Goal: Task Accomplishment & Management: Use online tool/utility

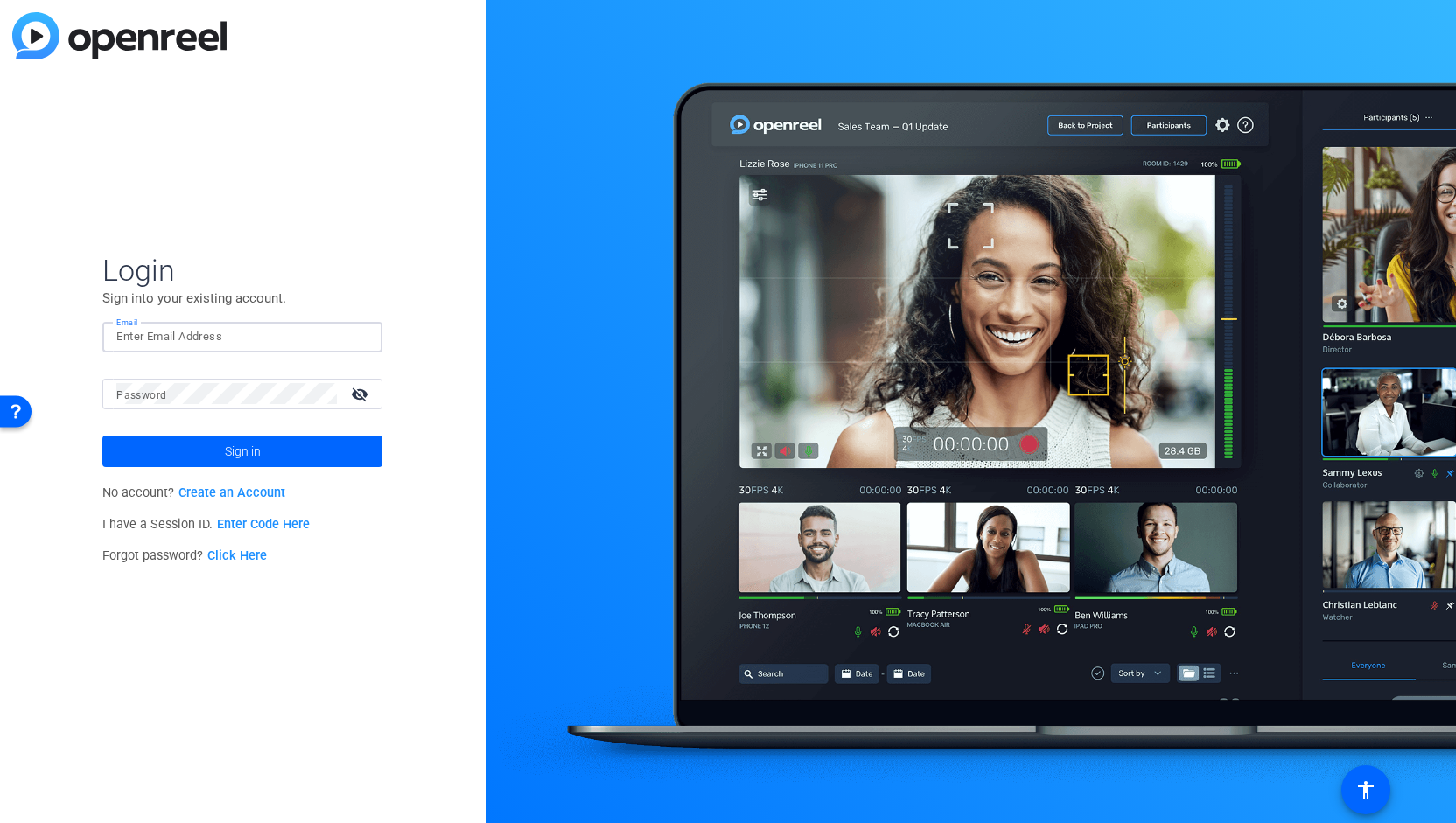
click at [184, 340] on input "Email" at bounding box center [243, 337] width 252 height 21
type input "[PERSON_NAME][EMAIL_ADDRESS][PERSON_NAME][DOMAIN_NAME]"
click at [102, 436] on button "Sign in" at bounding box center [242, 452] width 280 height 32
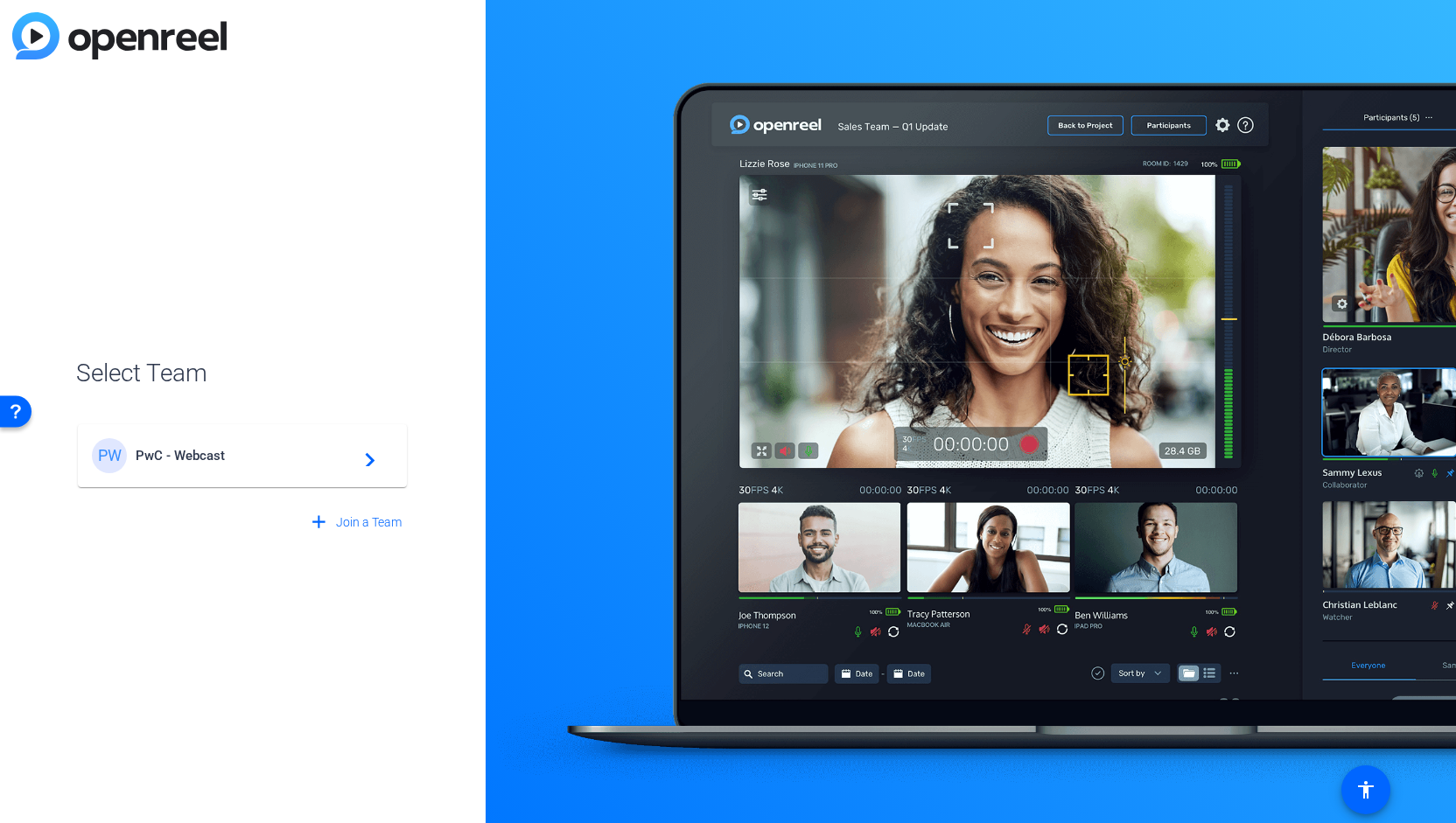
click at [169, 465] on div "PW PwC - Webcast navigate_next" at bounding box center [242, 456] width 301 height 35
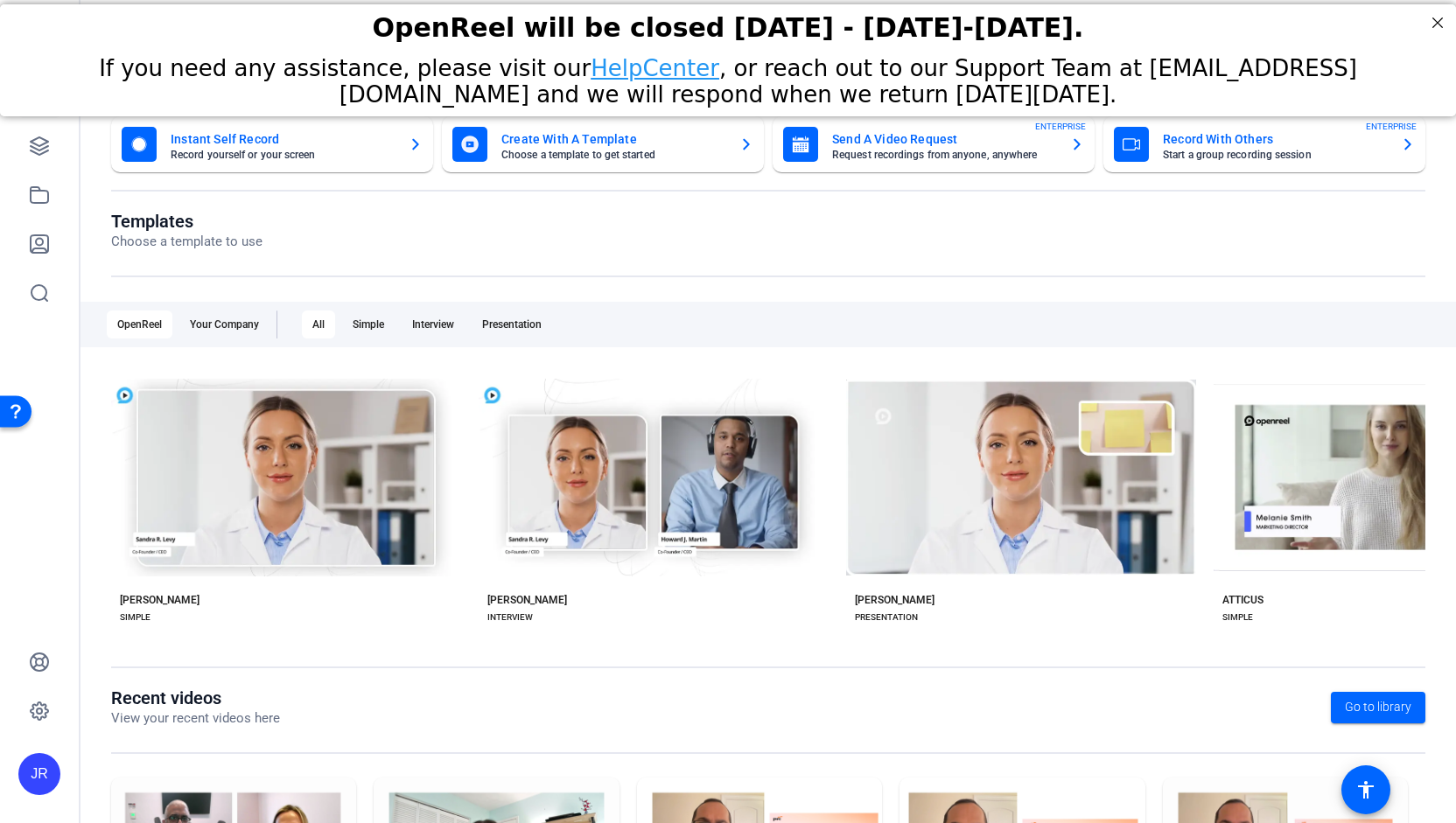
click at [584, 135] on mat-card-title "Create With A Template" at bounding box center [613, 139] width 224 height 21
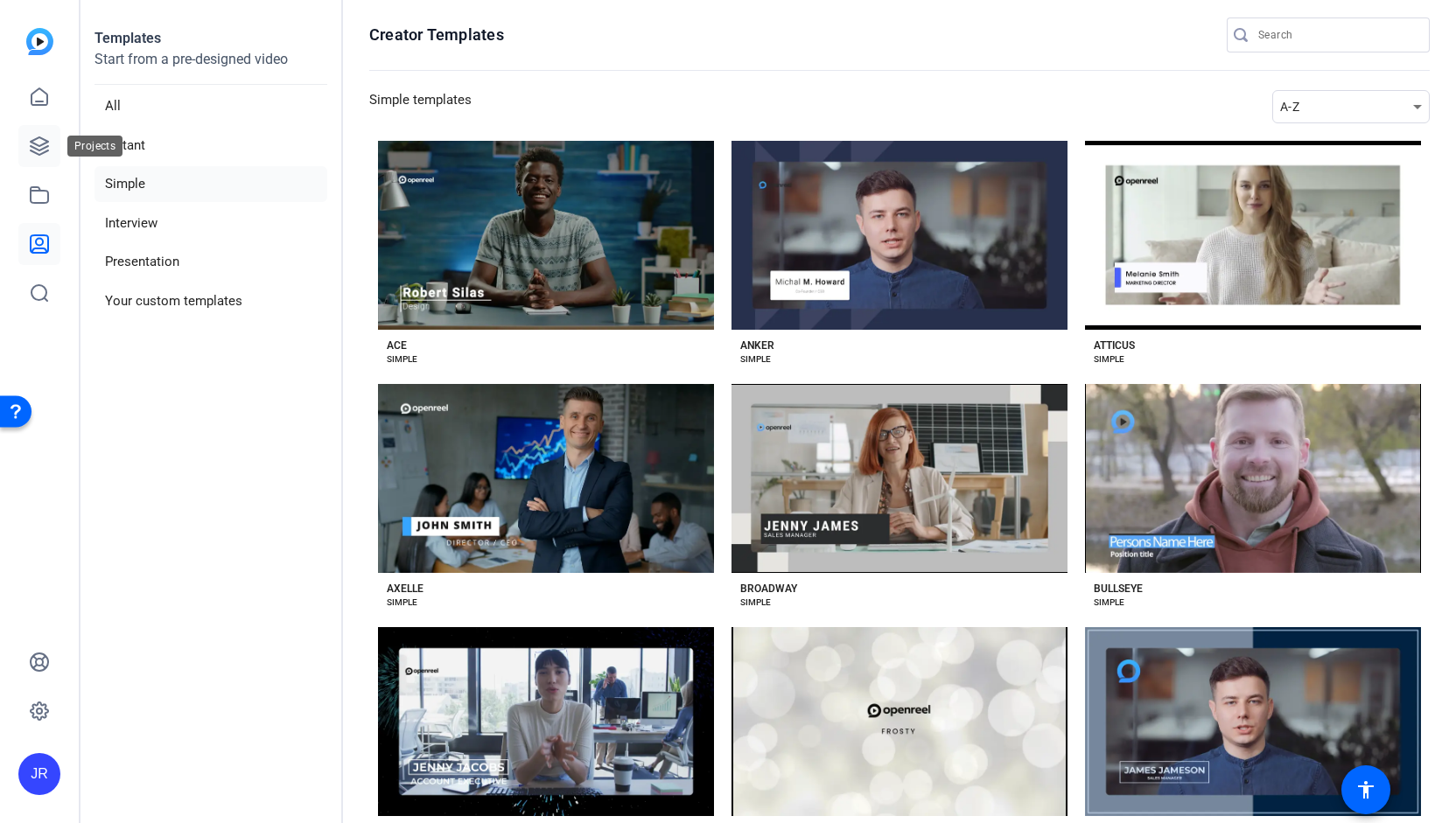
click at [44, 146] on icon at bounding box center [40, 146] width 21 height 21
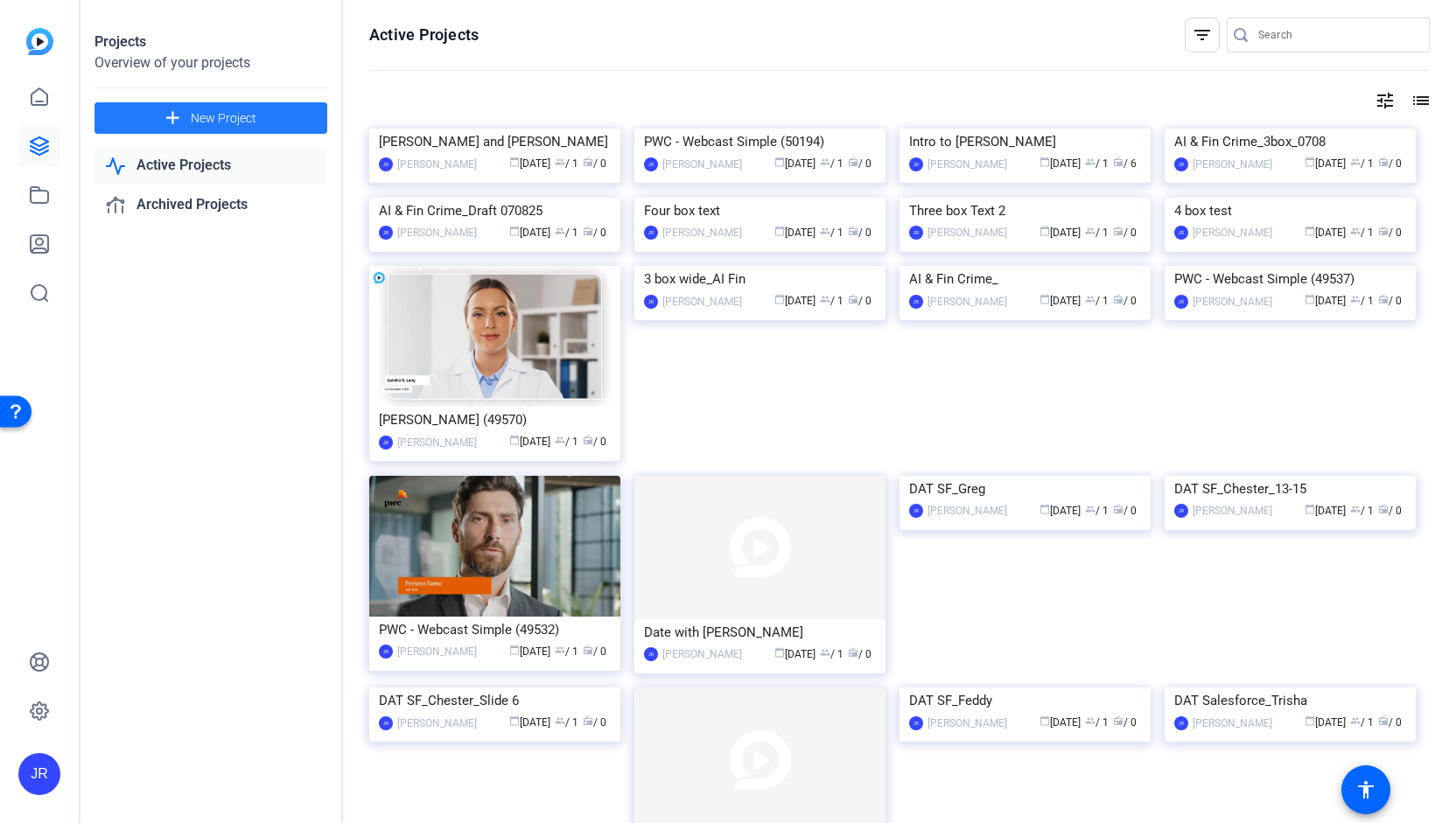
click at [182, 116] on mat-icon "add" at bounding box center [172, 118] width 22 height 22
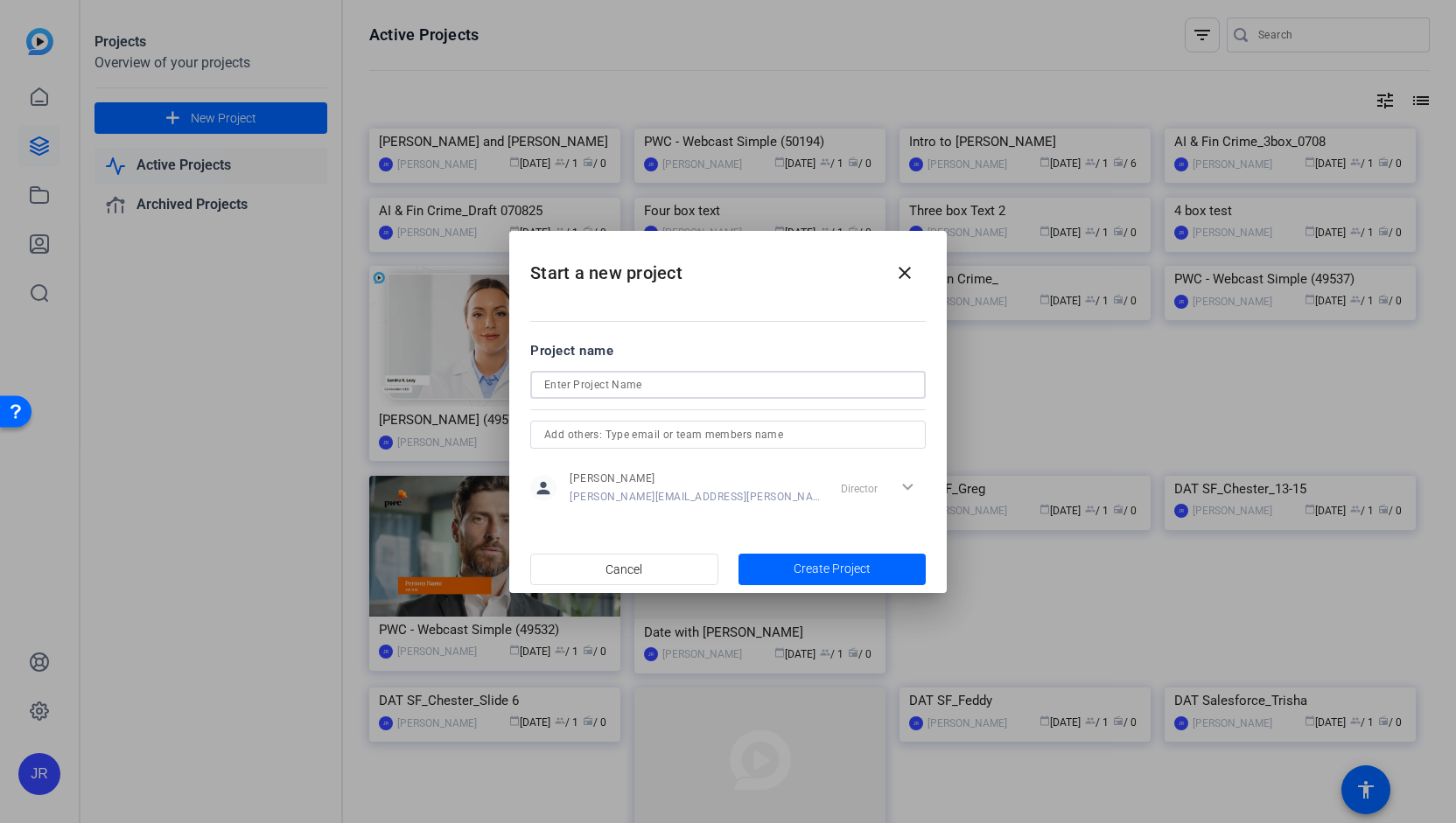
click at [586, 378] on input at bounding box center [728, 385] width 368 height 21
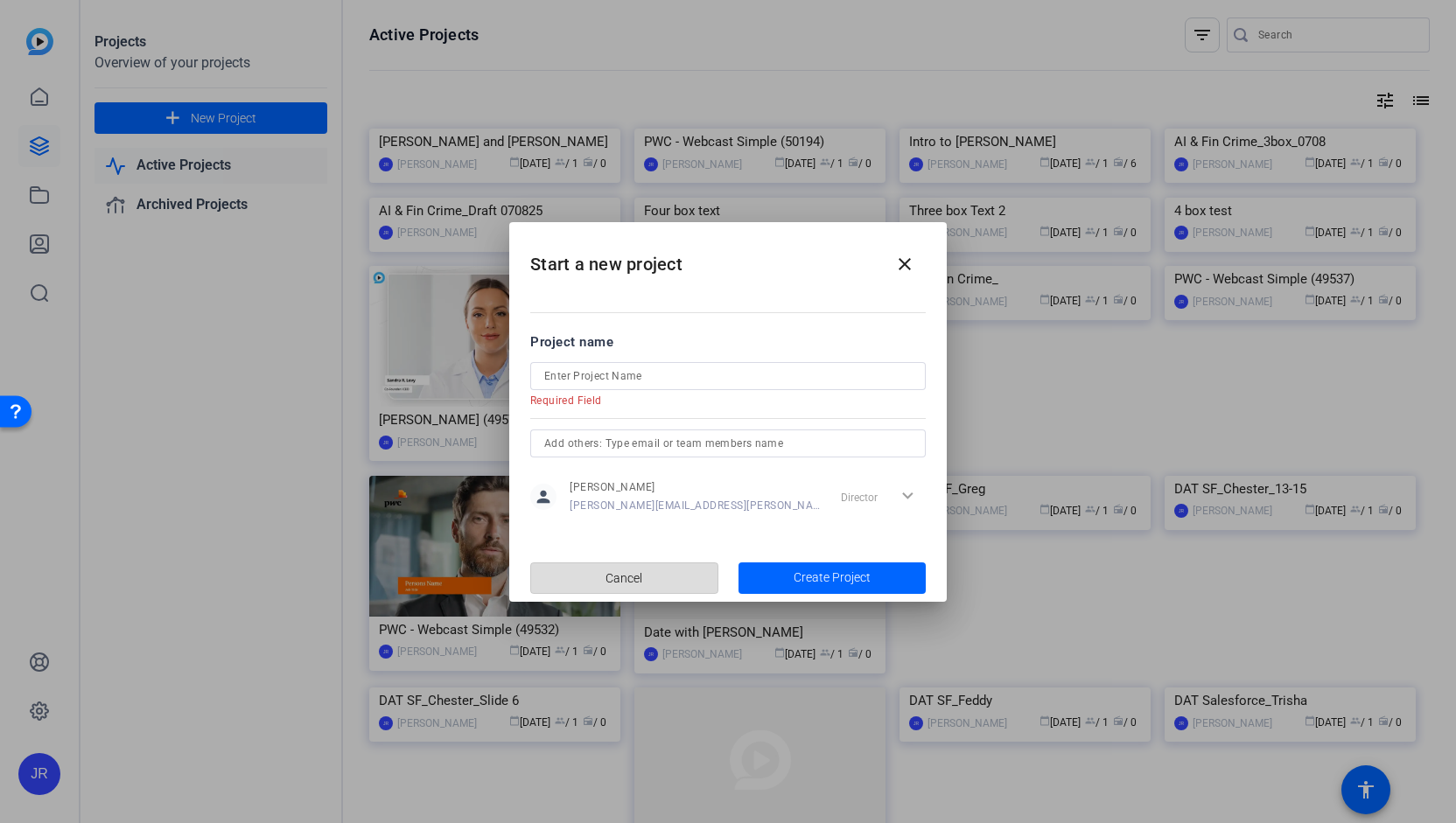
click at [619, 573] on span "Cancel" at bounding box center [624, 579] width 37 height 34
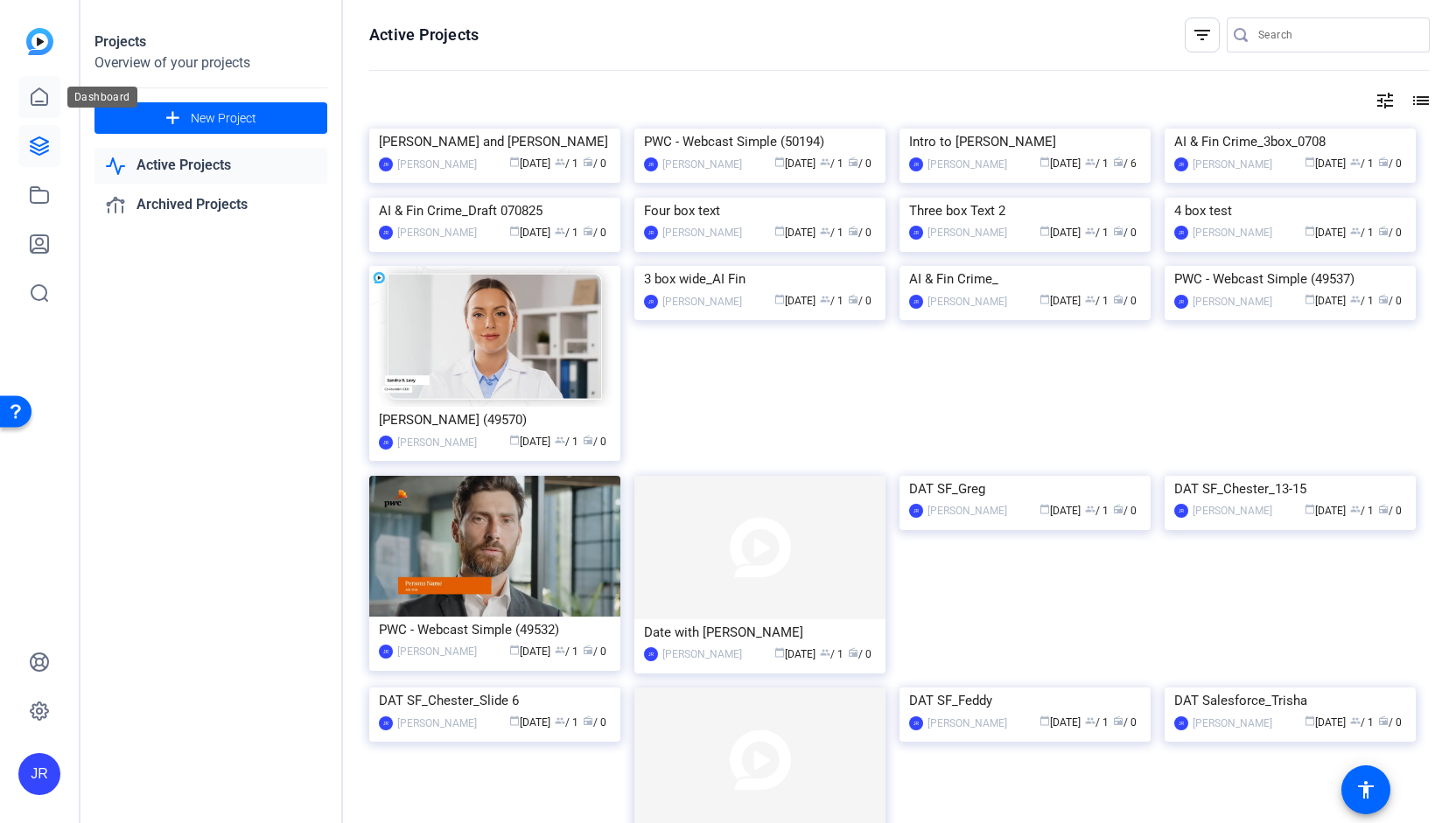
click at [35, 107] on icon at bounding box center [40, 97] width 21 height 21
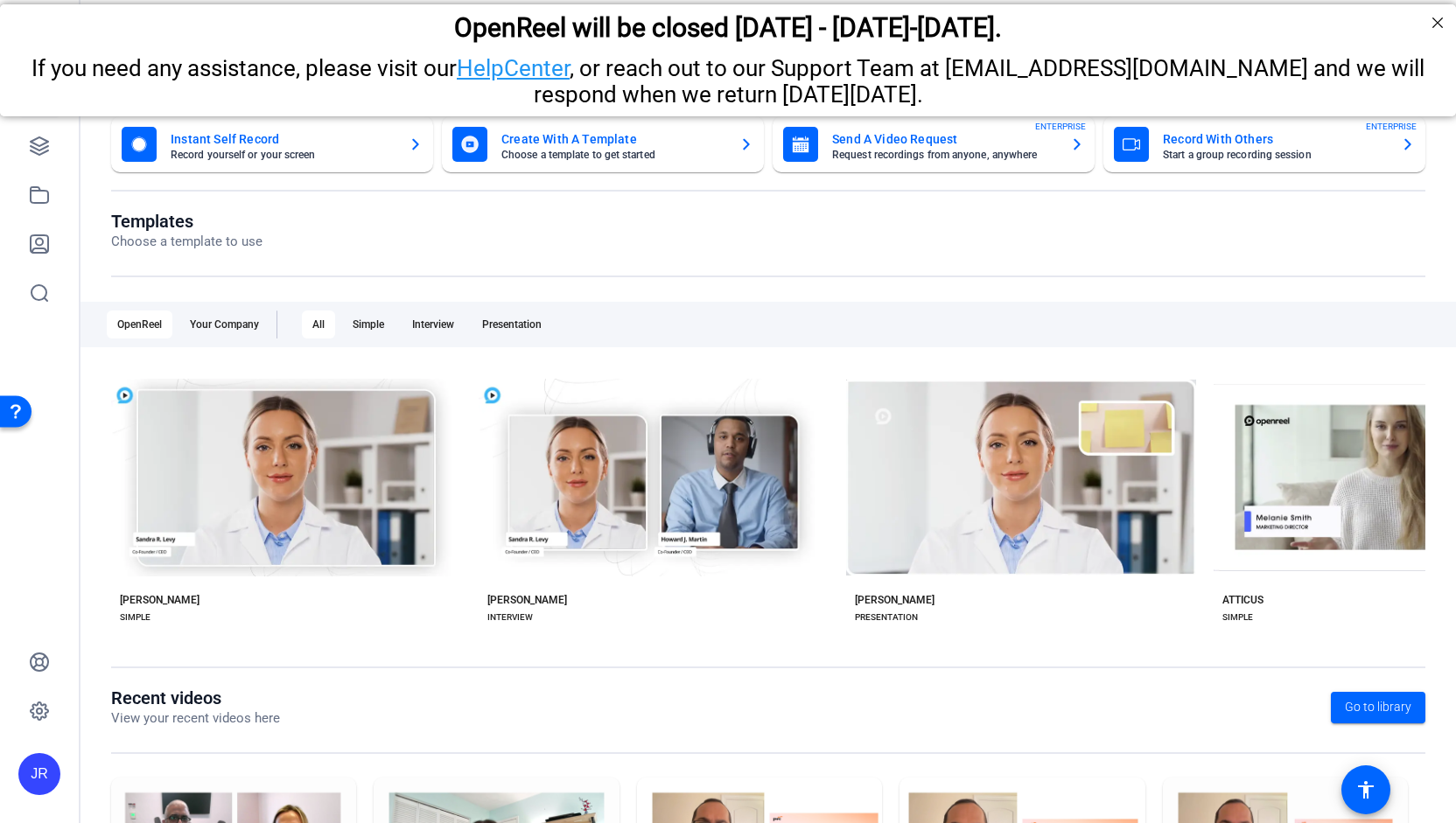
click at [569, 137] on mat-card-title "Create With A Template" at bounding box center [613, 139] width 224 height 21
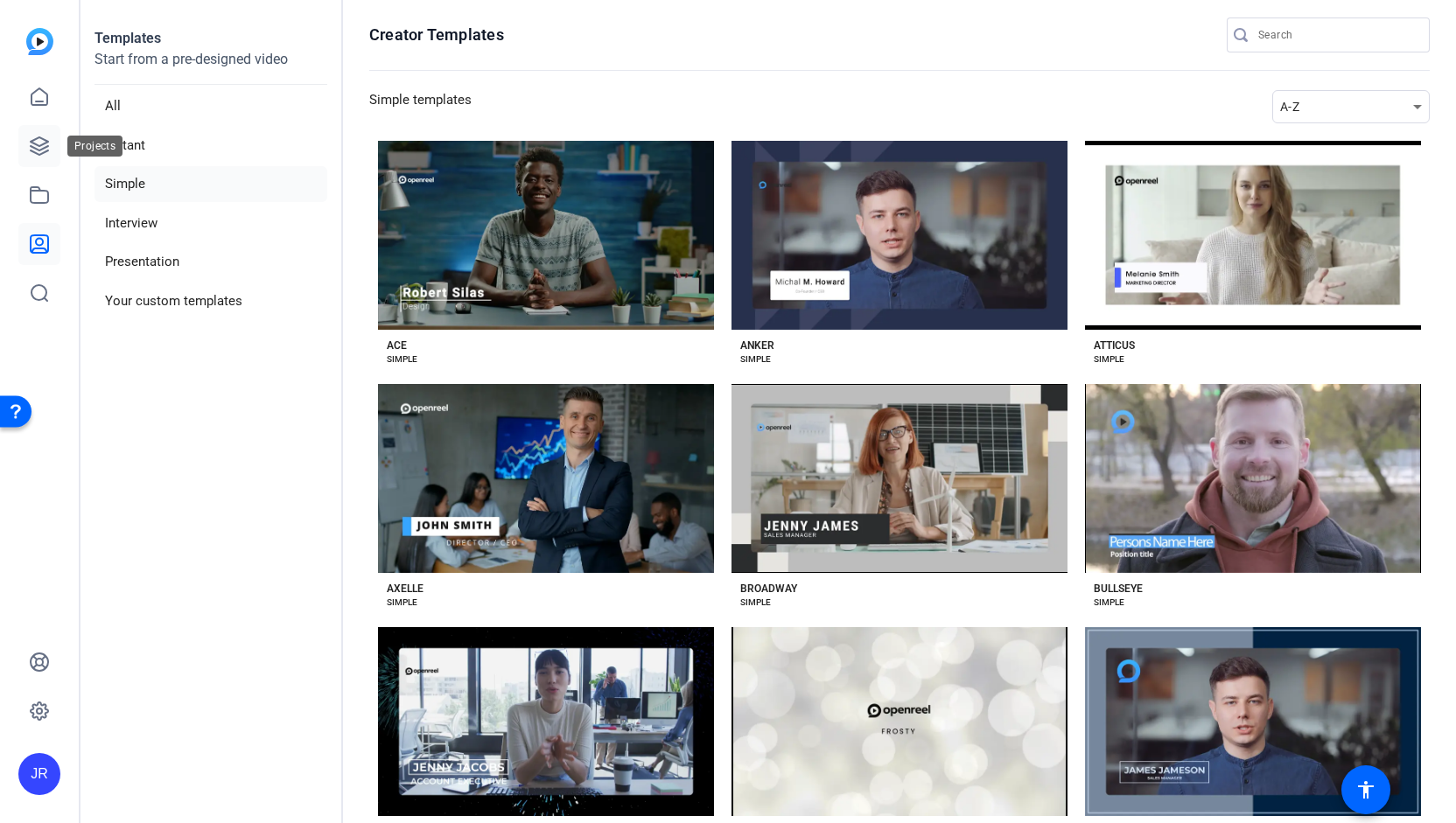
click at [46, 146] on icon at bounding box center [40, 146] width 18 height 18
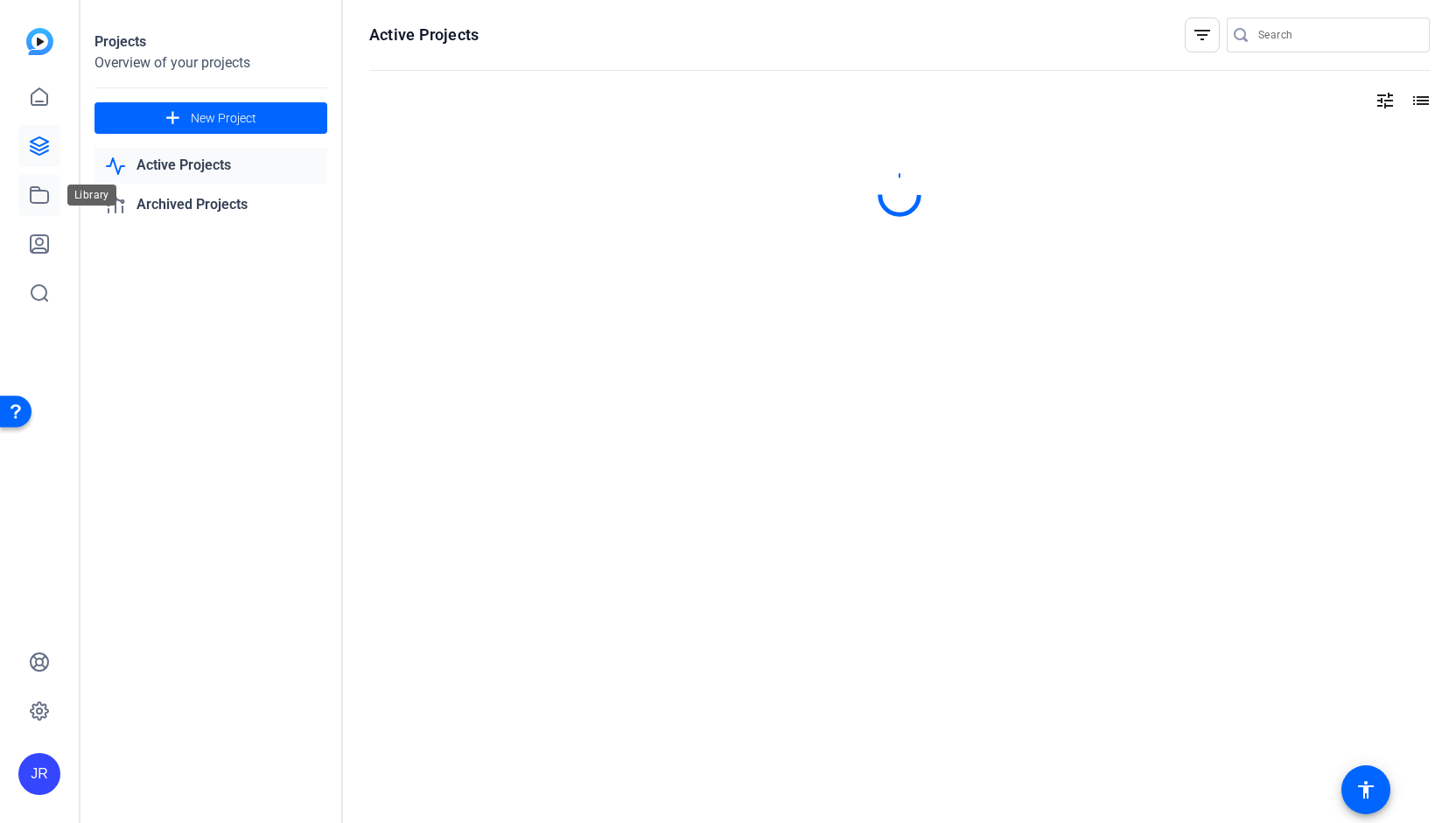
click at [37, 214] on link at bounding box center [40, 195] width 42 height 42
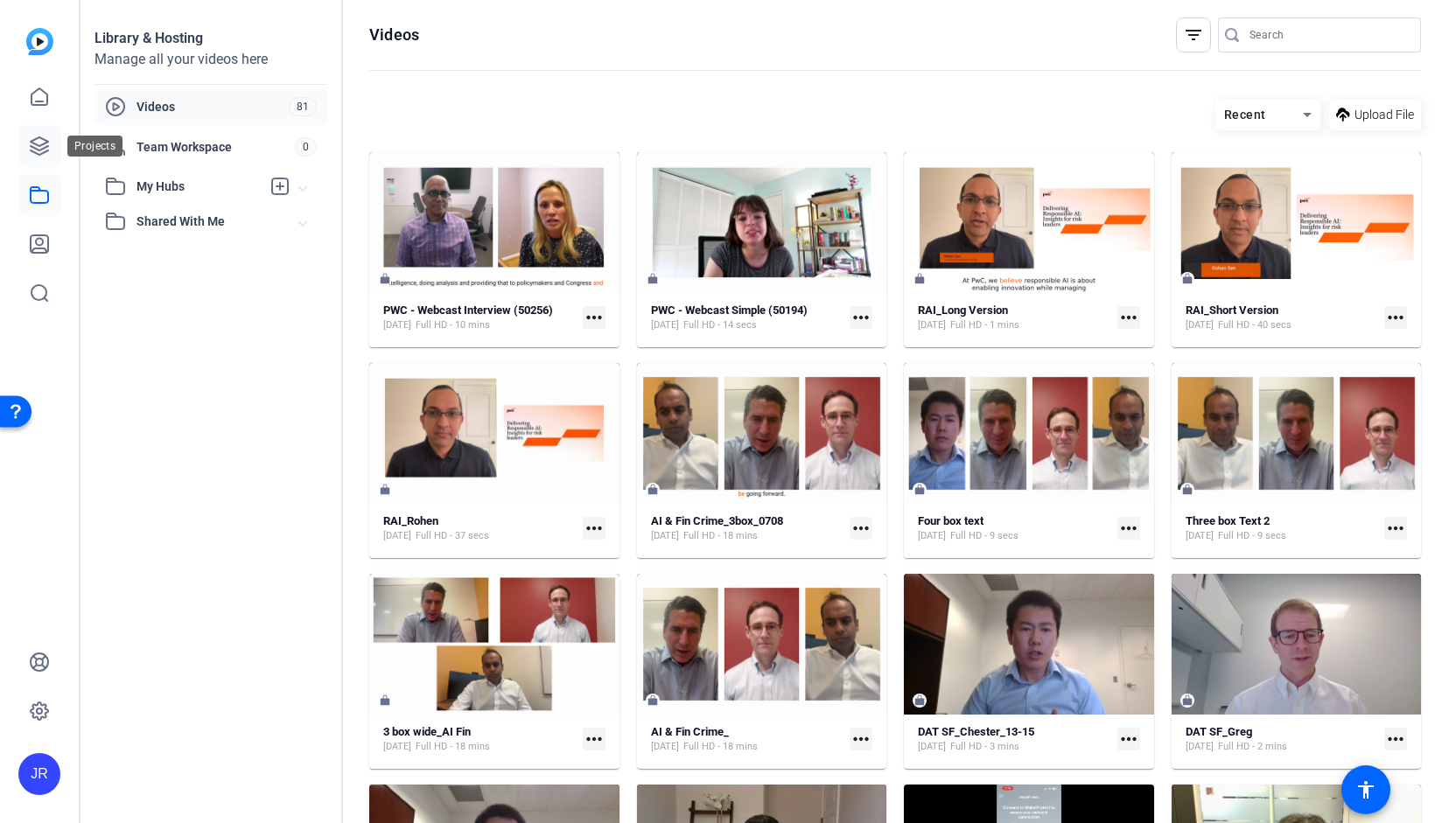
click at [45, 138] on icon at bounding box center [40, 146] width 21 height 21
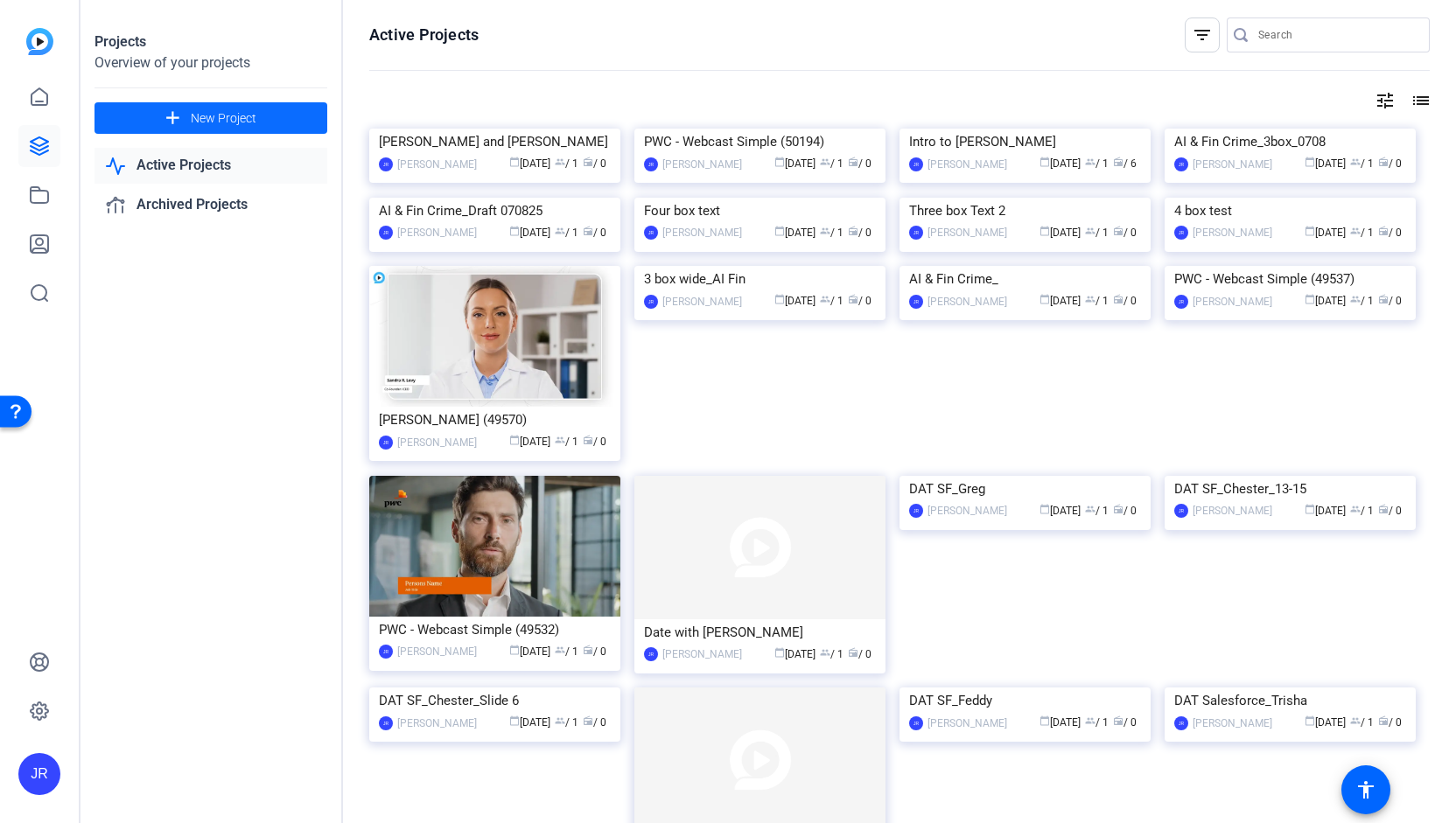
click at [192, 117] on span "New Project" at bounding box center [223, 118] width 65 height 19
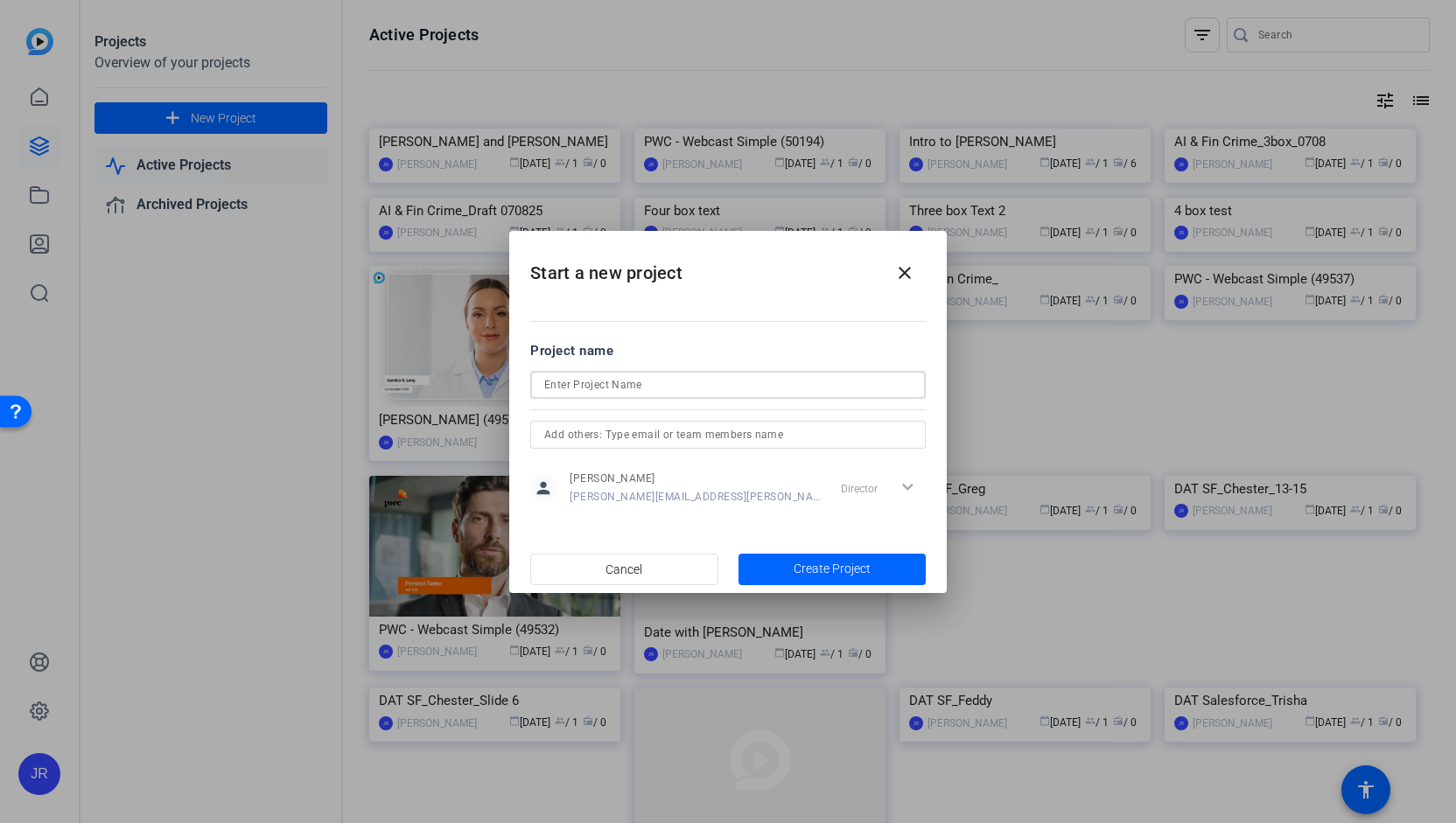
click at [572, 377] on input at bounding box center [728, 385] width 368 height 21
paste input "Navigating disruption: How Veritiv transformed its business with Oracle Cloud"
click at [572, 377] on input "Navigating disruption: How Veritiv transformed its business with Oracle Cloud" at bounding box center [728, 385] width 368 height 21
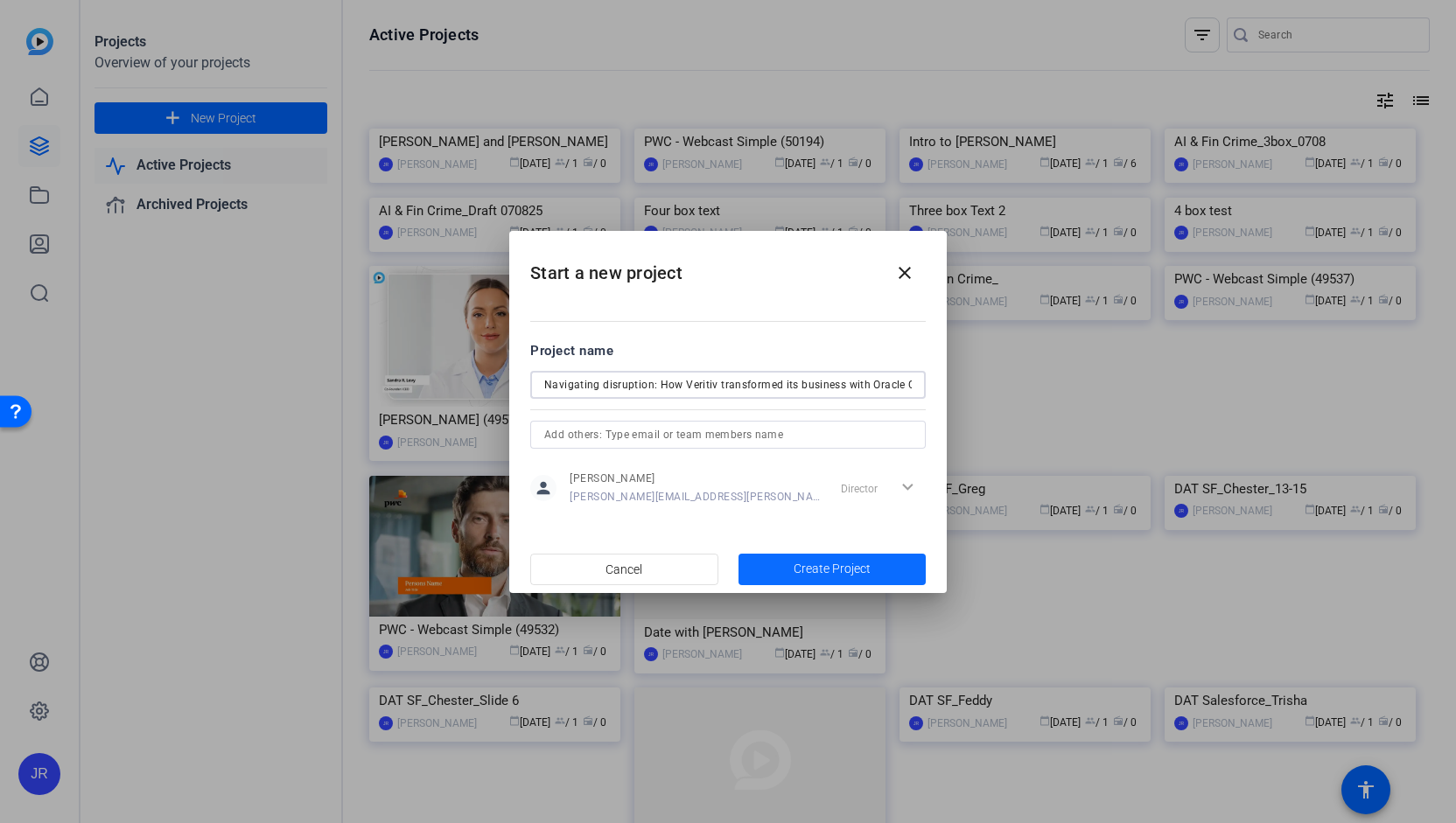
type input "Navigating disruption: How Veritiv transformed its business with Oracle Cloud"
click at [826, 580] on span "button" at bounding box center [832, 570] width 188 height 42
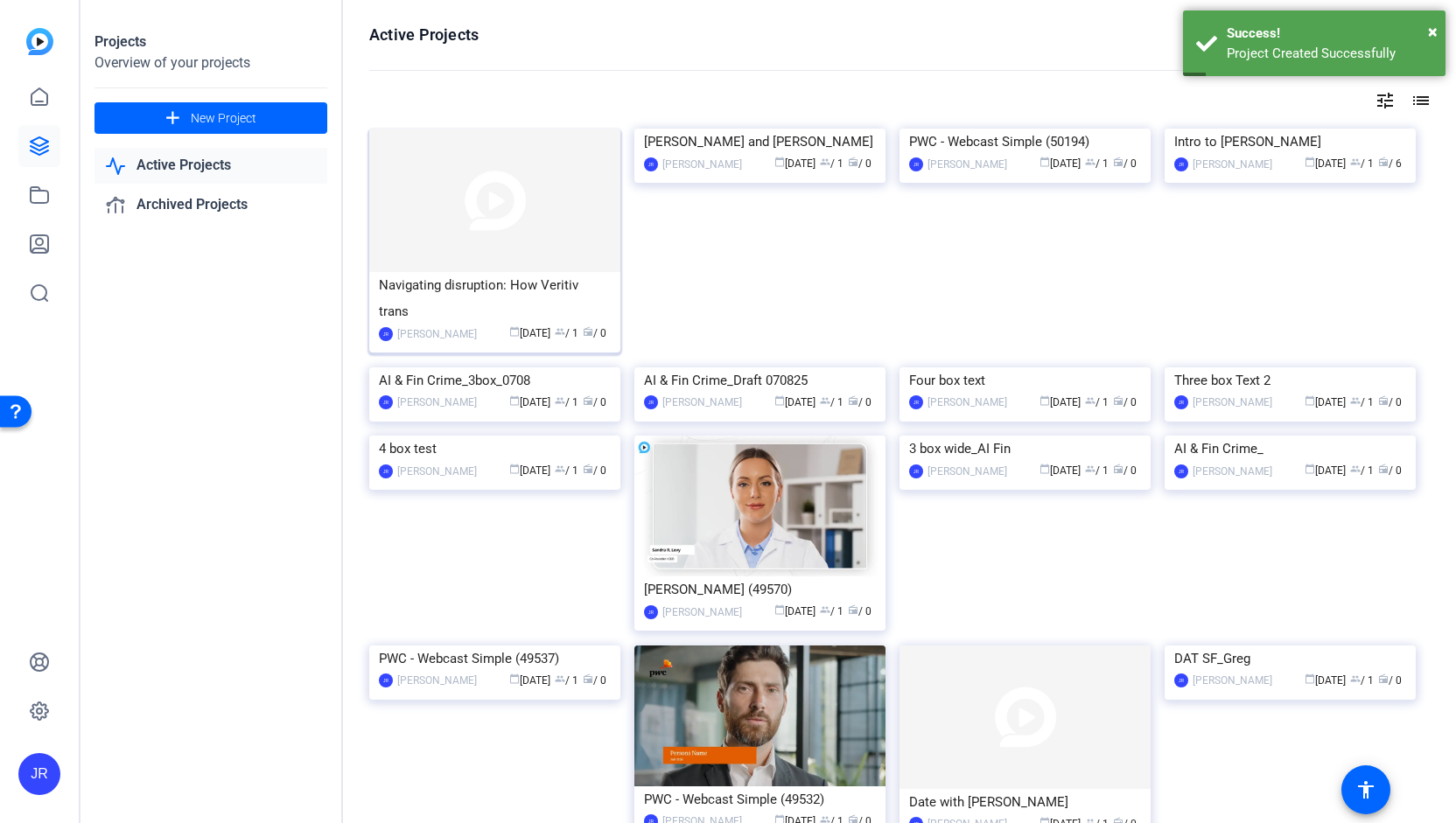
click at [536, 269] on img at bounding box center [495, 200] width 251 height 144
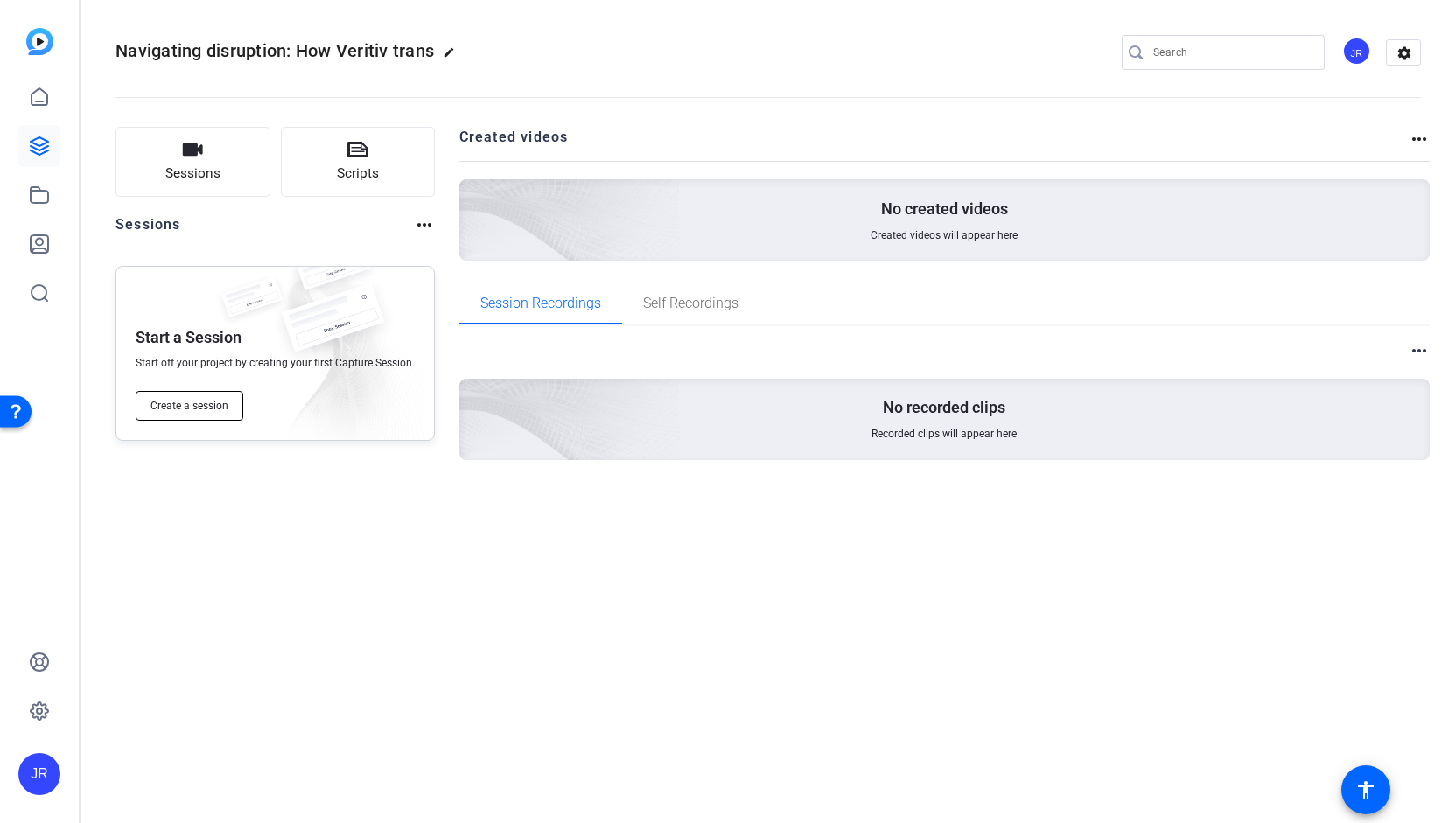
click at [193, 411] on span "Create a session" at bounding box center [190, 406] width 78 height 14
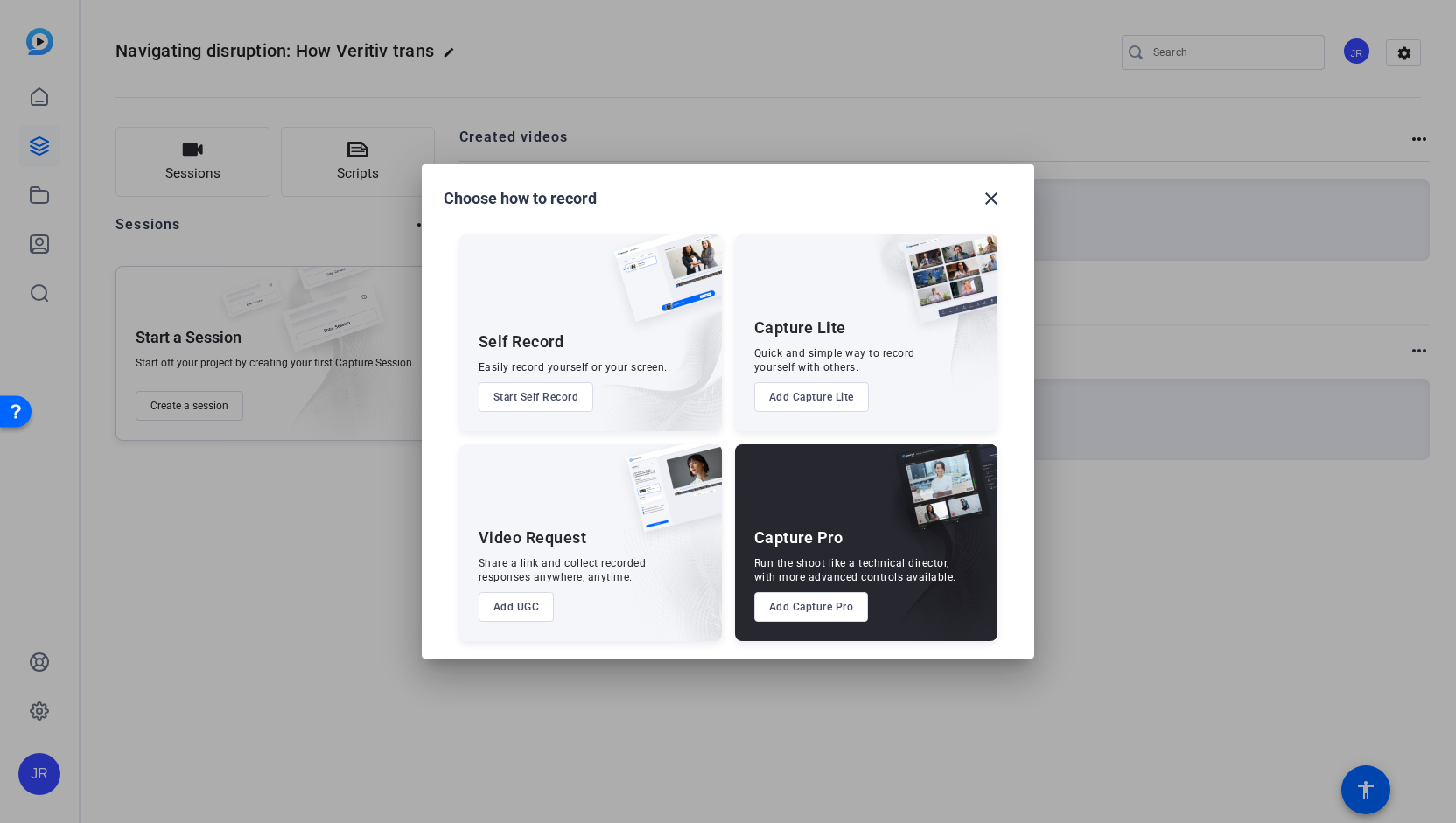
click at [821, 599] on button "Add Capture Pro" at bounding box center [812, 607] width 115 height 30
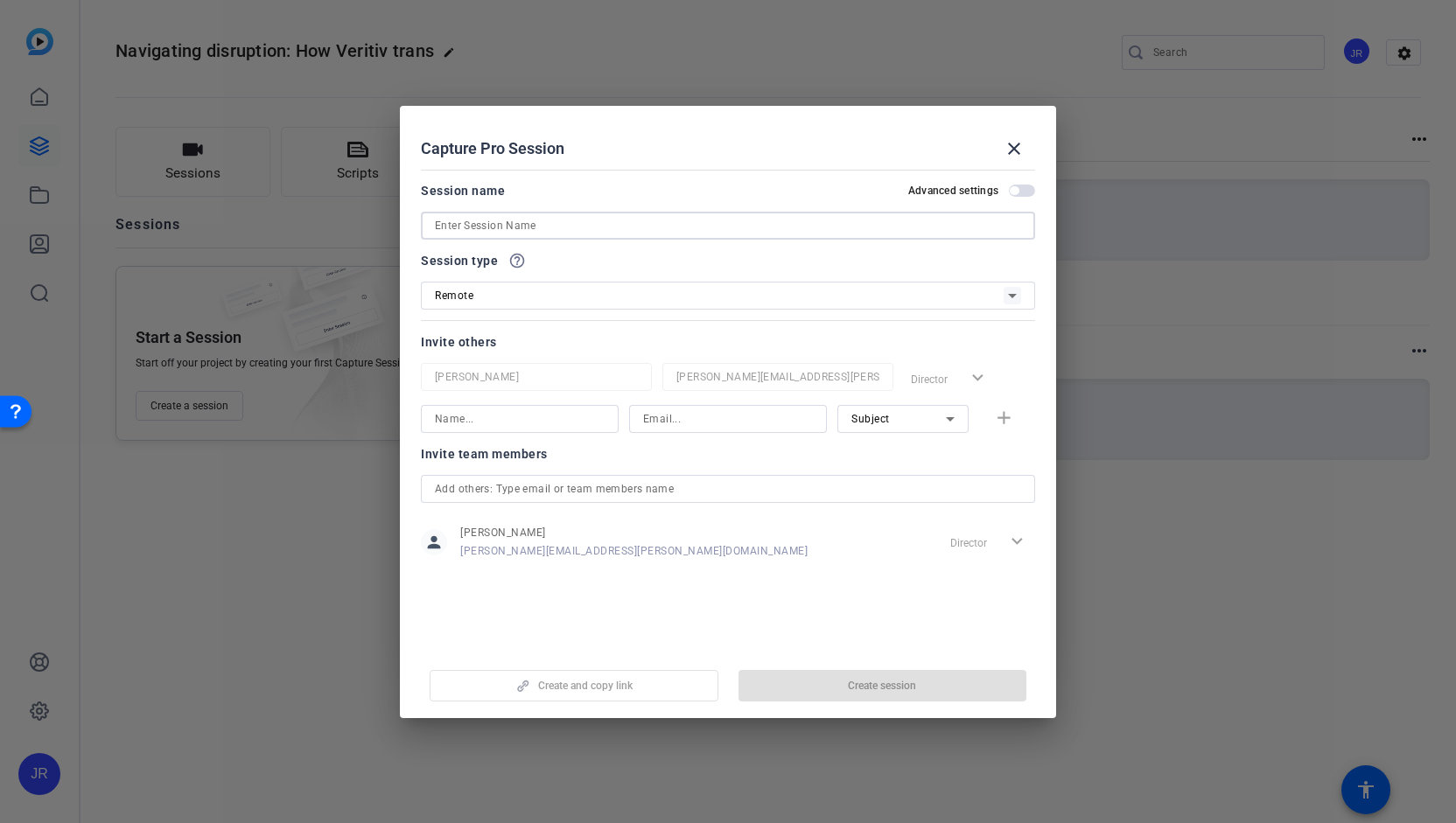
click at [486, 225] on input at bounding box center [728, 226] width 587 height 21
paste input "Navigating disruption: How Veritiv transformed its business with Oracle Cloud"
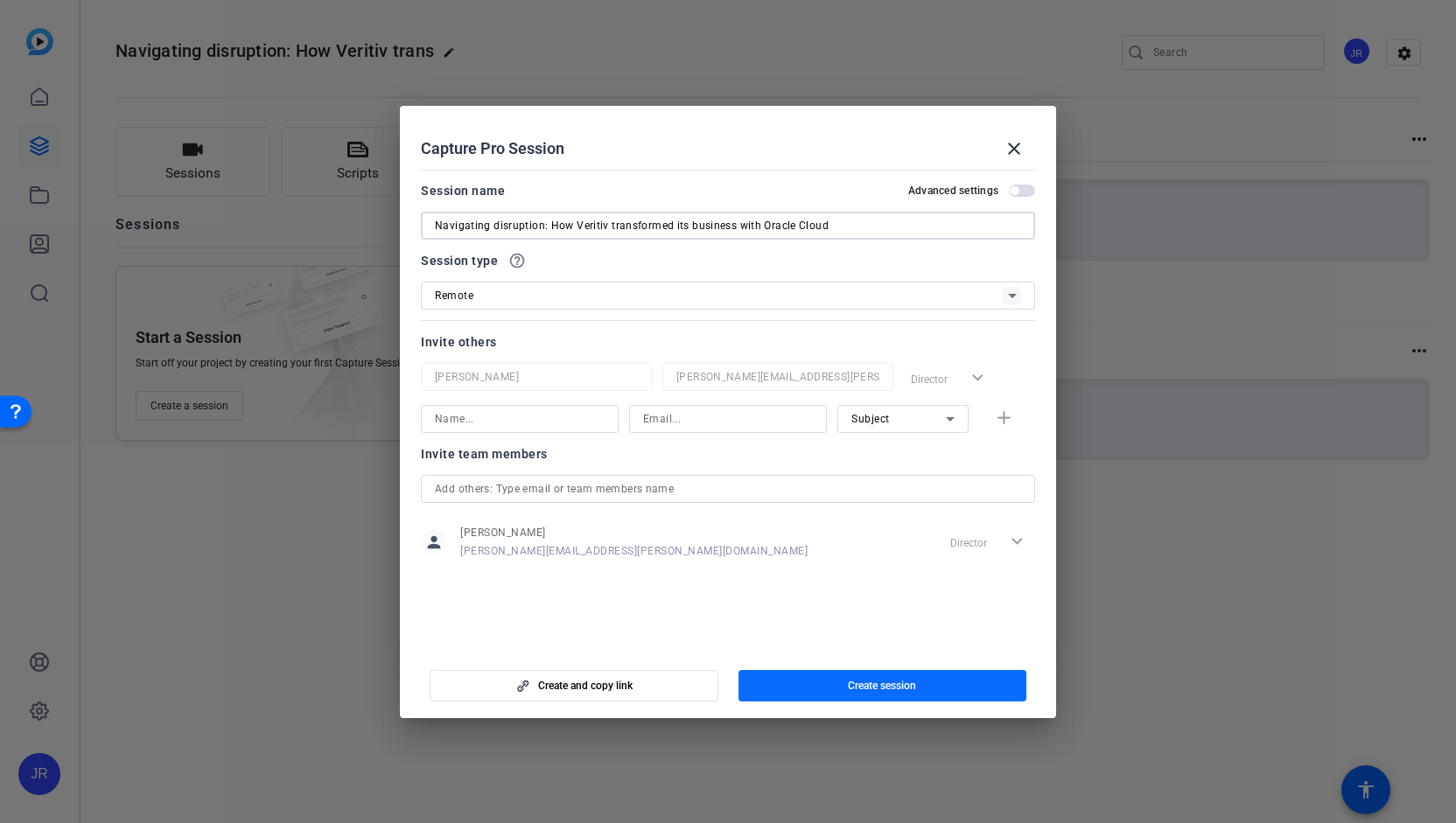
type input "Navigating disruption: How Veritiv transformed its business with Oracle Cloud"
click at [858, 687] on span "Create session" at bounding box center [882, 686] width 68 height 14
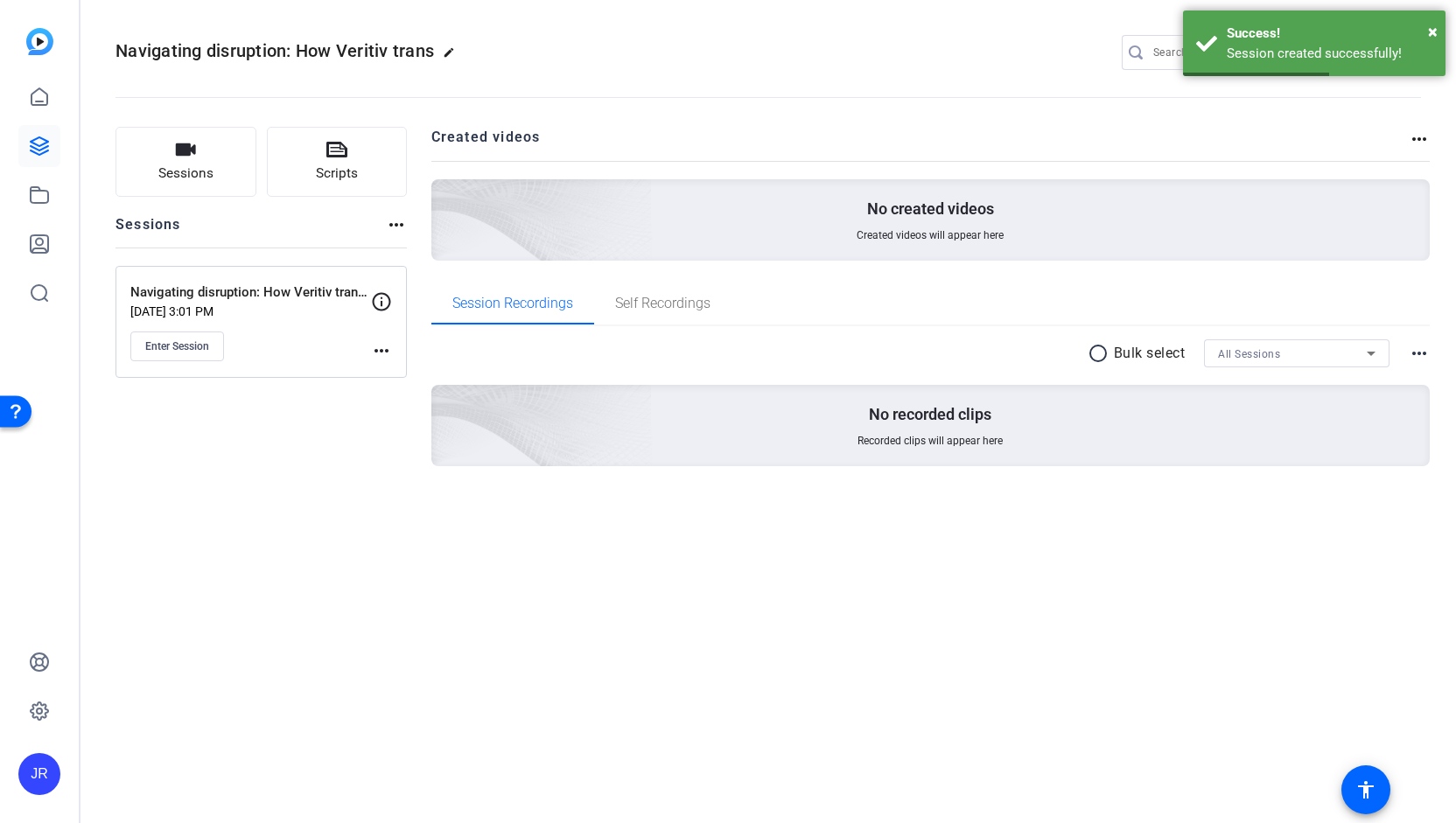
click at [387, 348] on mat-icon "more_horiz" at bounding box center [382, 351] width 21 height 21
click at [395, 371] on span "Edit Session" at bounding box center [424, 376] width 79 height 21
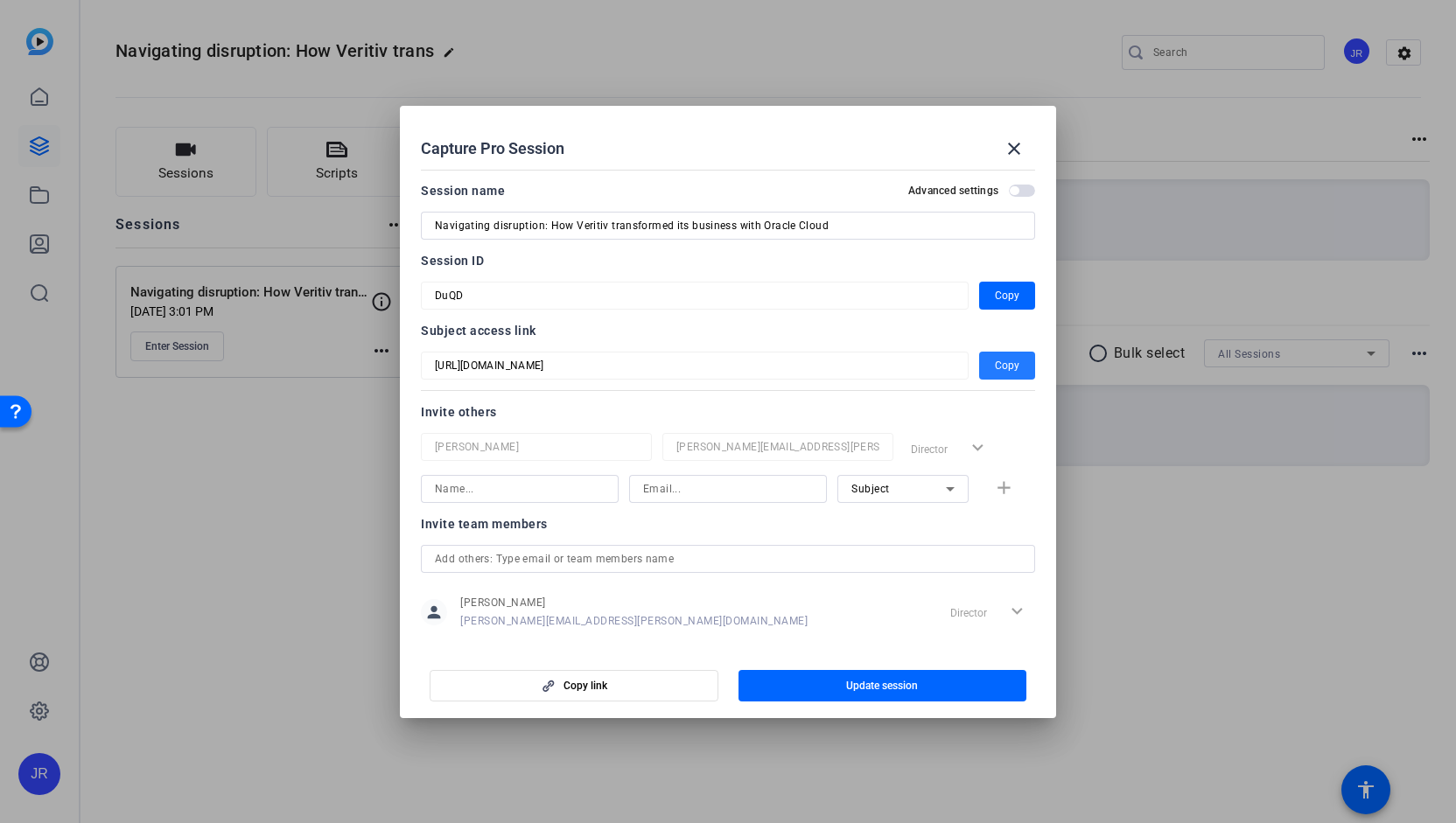
click at [1013, 365] on span "button" at bounding box center [1007, 366] width 56 height 42
